Goal: Information Seeking & Learning: Learn about a topic

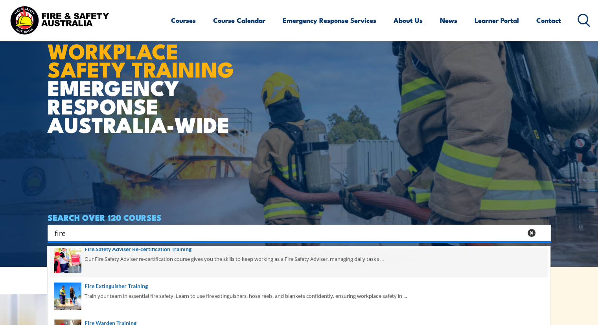
scroll to position [156, 0]
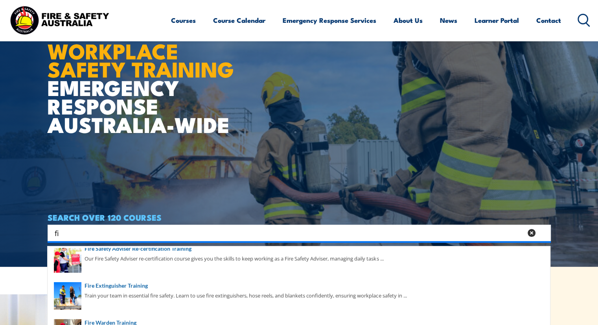
type input "f"
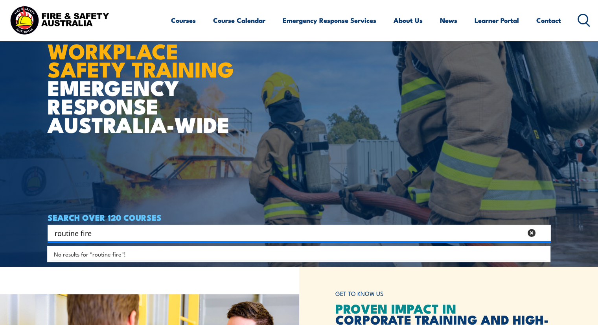
type input "routine fire"
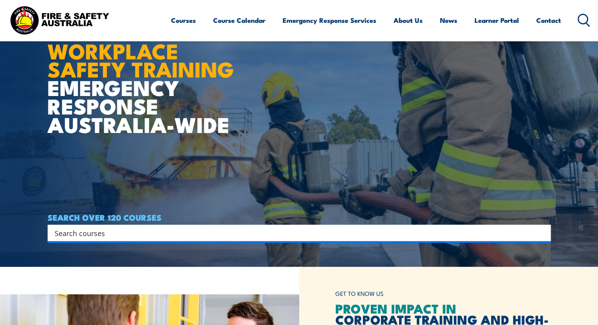
click at [113, 231] on input "Search input" at bounding box center [294, 233] width 479 height 12
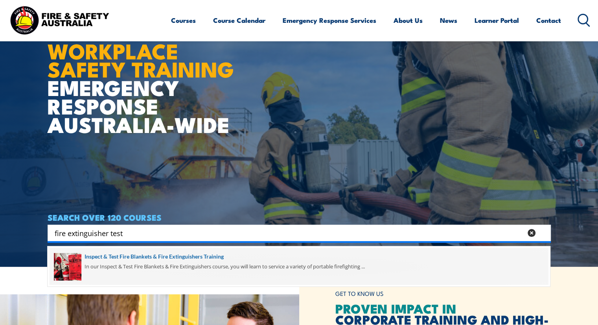
type input "fire extinguisher test"
click at [108, 257] on span at bounding box center [299, 266] width 498 height 37
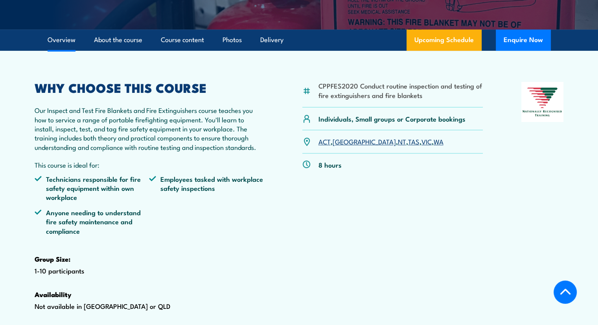
scroll to position [223, 0]
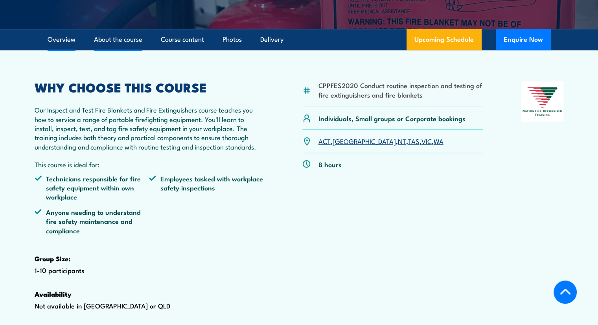
click at [113, 50] on link "About the course" at bounding box center [118, 39] width 48 height 21
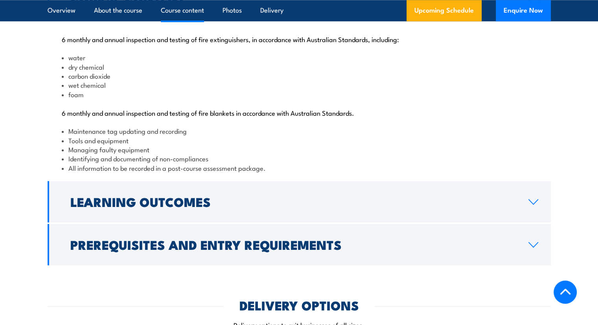
scroll to position [829, 0]
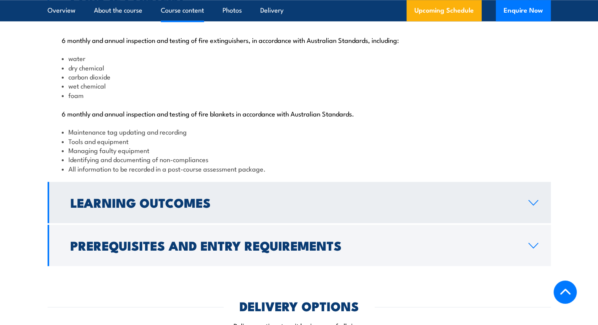
click at [534, 205] on icon at bounding box center [533, 202] width 11 height 6
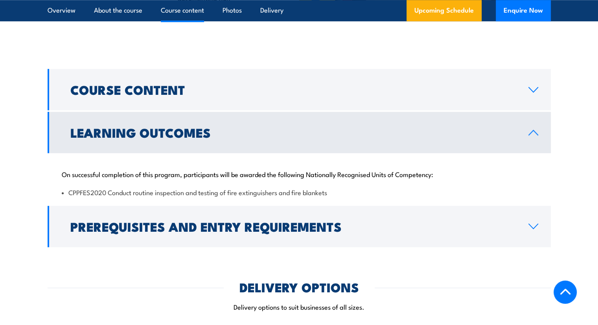
scroll to position [739, 0]
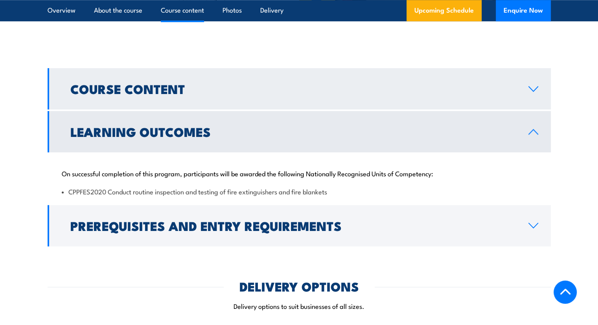
click at [534, 109] on link "Course Content" at bounding box center [299, 88] width 503 height 41
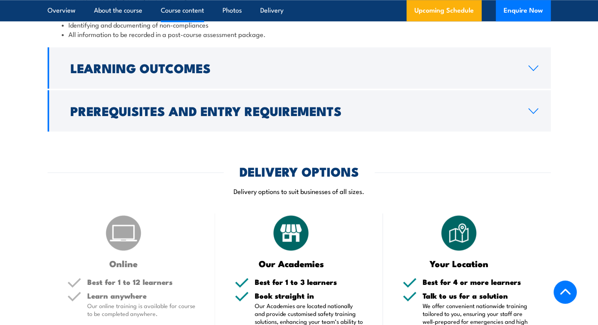
scroll to position [965, 0]
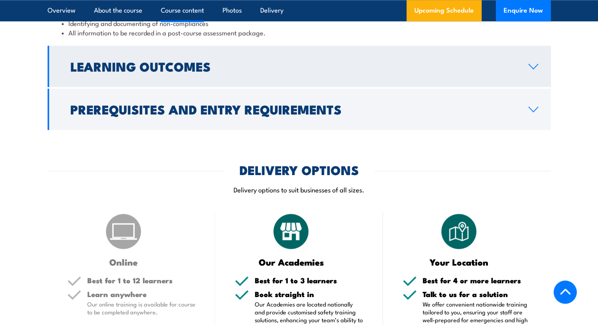
click at [534, 87] on link "Learning Outcomes" at bounding box center [299, 66] width 503 height 41
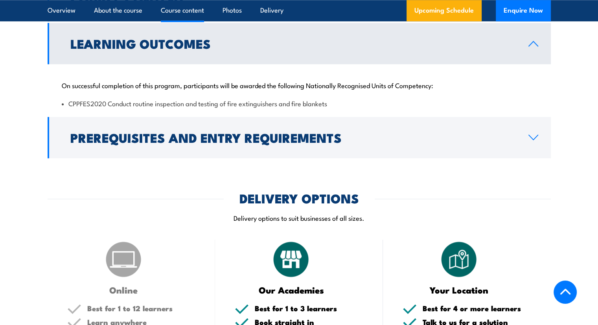
scroll to position [826, 0]
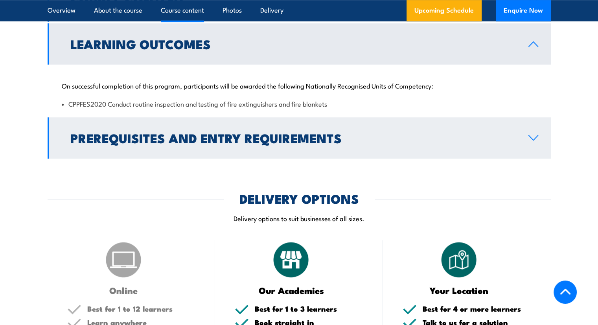
click at [529, 158] on link "Prerequisites and Entry Requirements" at bounding box center [299, 137] width 503 height 41
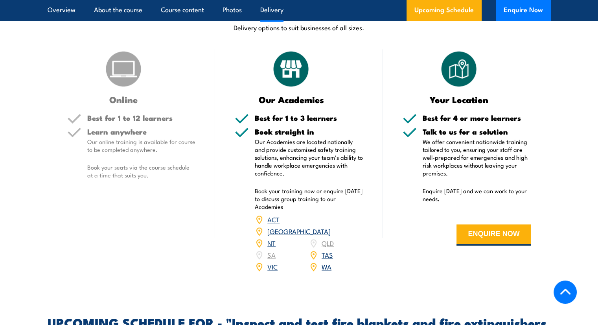
scroll to position [1086, 0]
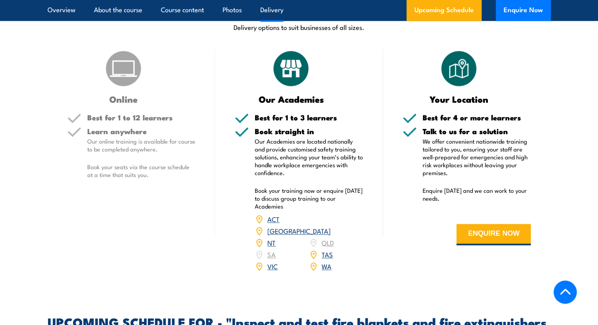
click at [328, 235] on link "NSW" at bounding box center [298, 230] width 63 height 9
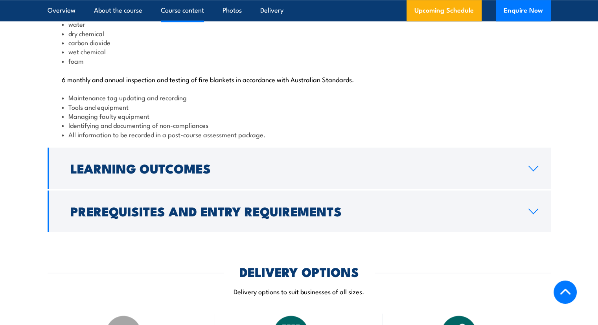
scroll to position [757, 0]
